Goal: Information Seeking & Learning: Learn about a topic

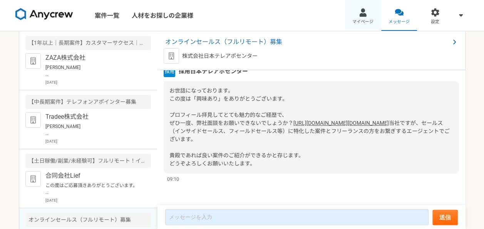
click at [367, 15] on div at bounding box center [362, 12] width 9 height 9
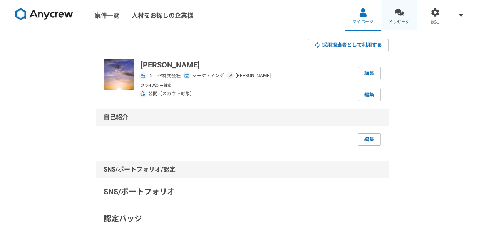
click at [389, 13] on link "メッセージ" at bounding box center [399, 15] width 36 height 31
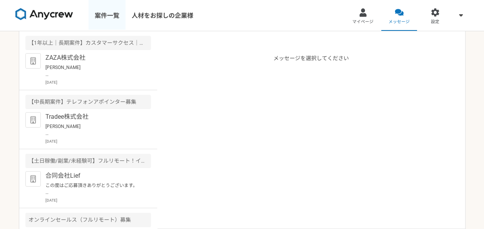
click at [104, 17] on link "案件一覧" at bounding box center [106, 15] width 37 height 31
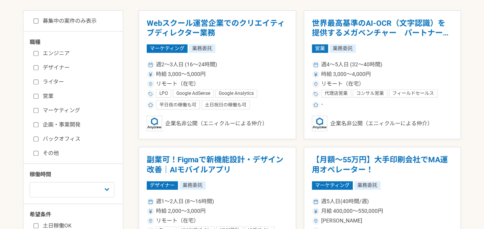
scroll to position [154, 0]
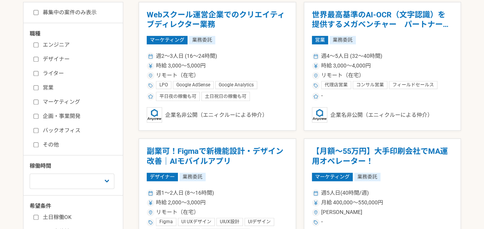
click at [53, 87] on label "営業" at bounding box center [77, 87] width 88 height 8
click at [38, 87] on input "営業" at bounding box center [35, 87] width 5 height 5
checkbox input "true"
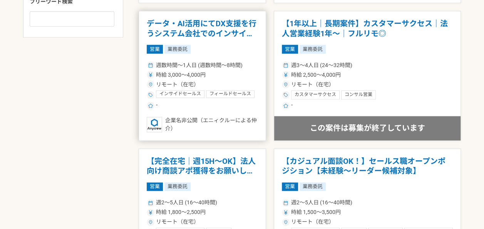
scroll to position [400, 0]
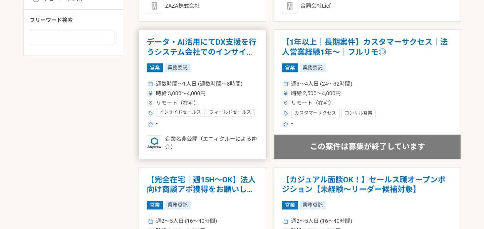
click at [202, 52] on h1 "データ・AI活用にてDX支援を行うシステム会社でのインサイドセールスを募集" at bounding box center [202, 47] width 111 height 20
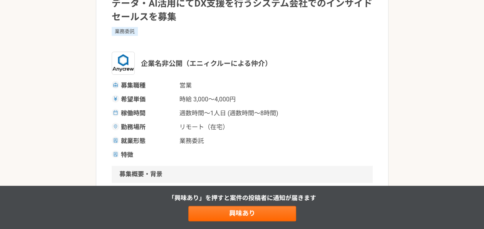
scroll to position [77, 0]
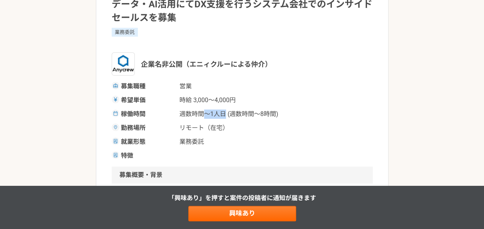
drag, startPoint x: 202, startPoint y: 112, endPoint x: 224, endPoint y: 117, distance: 22.0
click at [224, 117] on span "週数時間〜1人日 (週数時間〜8時間)" at bounding box center [228, 113] width 99 height 9
drag, startPoint x: 224, startPoint y: 117, endPoint x: 218, endPoint y: 114, distance: 6.5
click at [218, 114] on span "週数時間〜1人日 (週数時間〜8時間)" at bounding box center [228, 113] width 99 height 9
click at [215, 114] on span "週数時間〜1人日 (週数時間〜8時間)" at bounding box center [228, 113] width 99 height 9
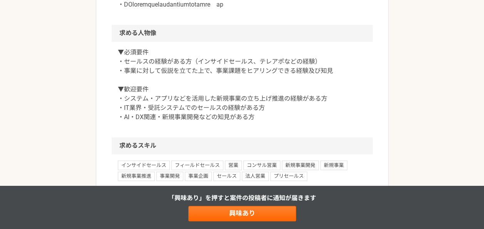
scroll to position [492, 0]
